Goal: Check status: Check status

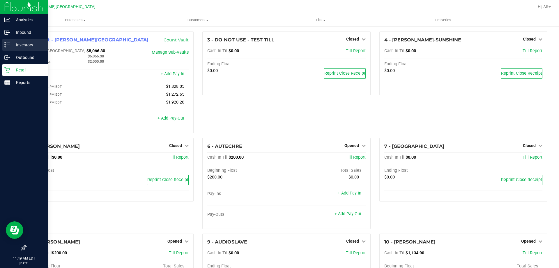
click at [12, 43] on p "Inventory" at bounding box center [27, 44] width 35 height 7
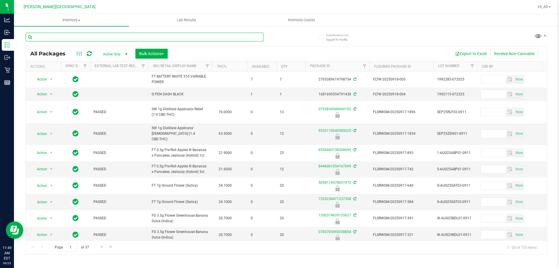
click at [85, 34] on input "text" at bounding box center [145, 37] width 238 height 9
paste input "SN250728DC1-0804"
type input "SN250728DC1-0804"
